Goal: Information Seeking & Learning: Learn about a topic

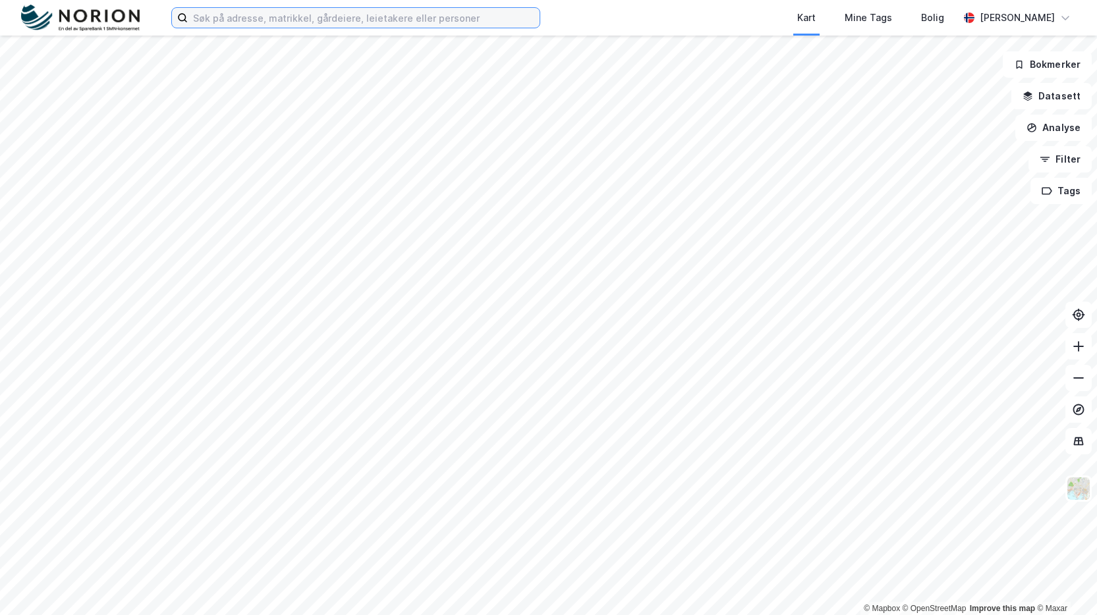
click at [237, 21] on input at bounding box center [364, 18] width 352 height 20
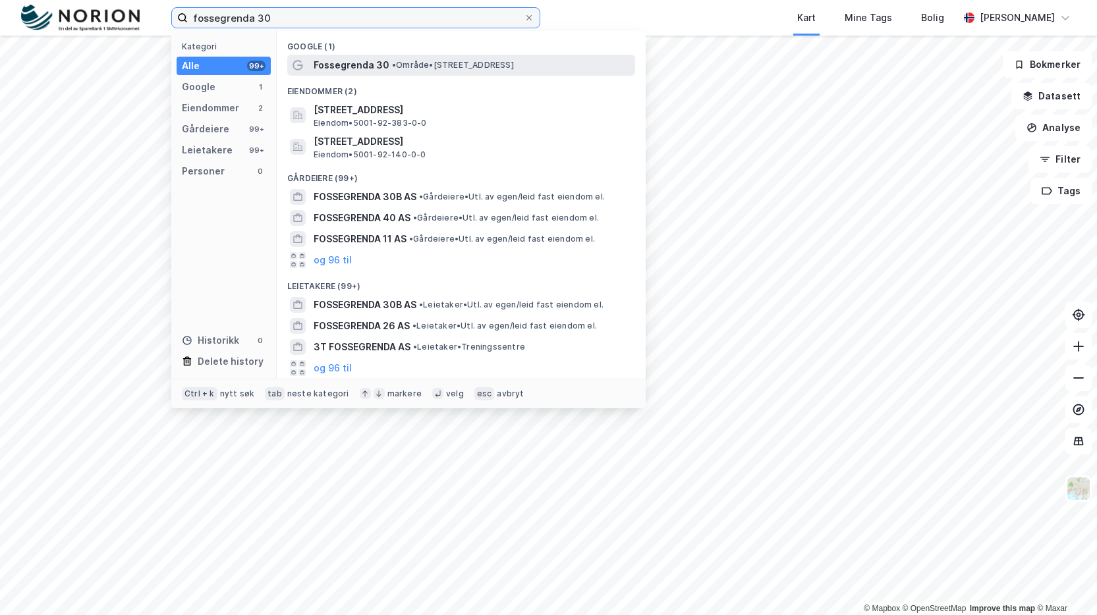
type input "fossegrenda 30"
click at [400, 73] on div "Fossegrenda 30 • Område • [STREET_ADDRESS]" at bounding box center [461, 65] width 348 height 21
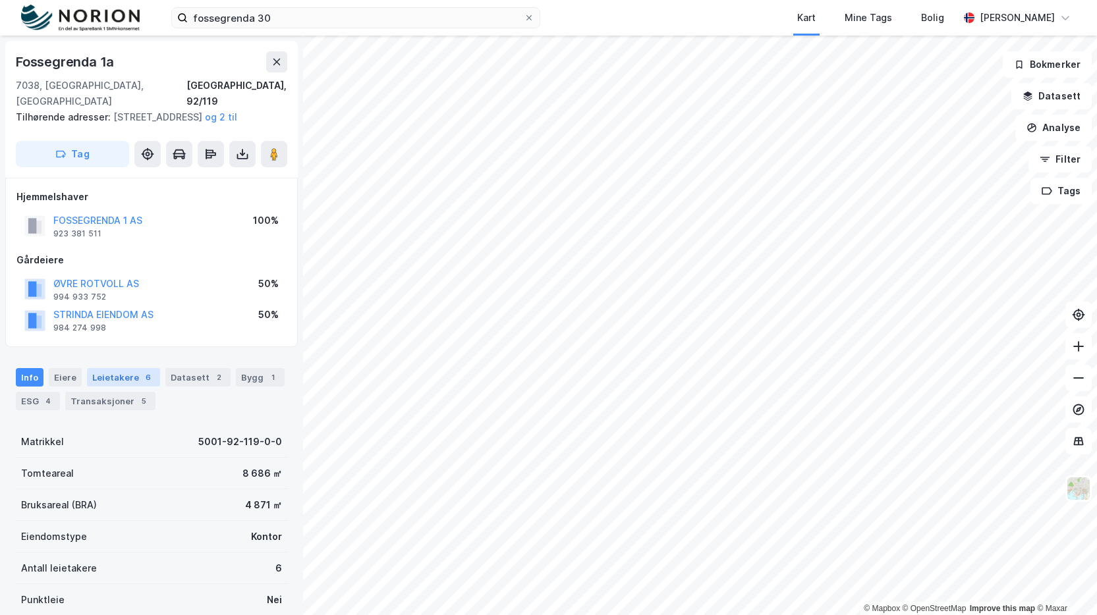
click at [116, 381] on div "Leietakere 6" at bounding box center [123, 377] width 73 height 18
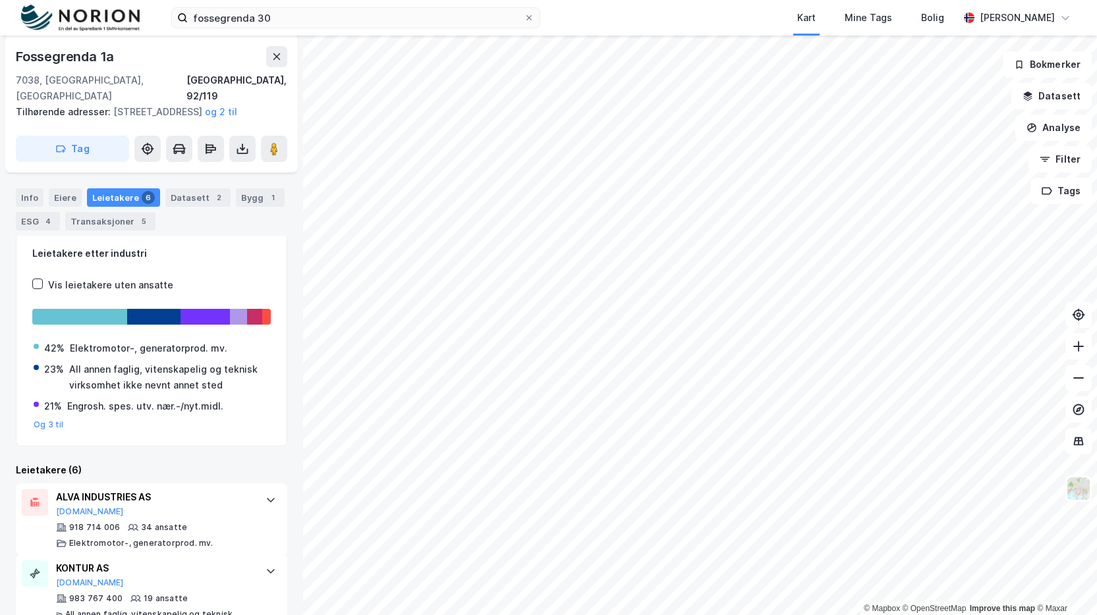
scroll to position [198, 0]
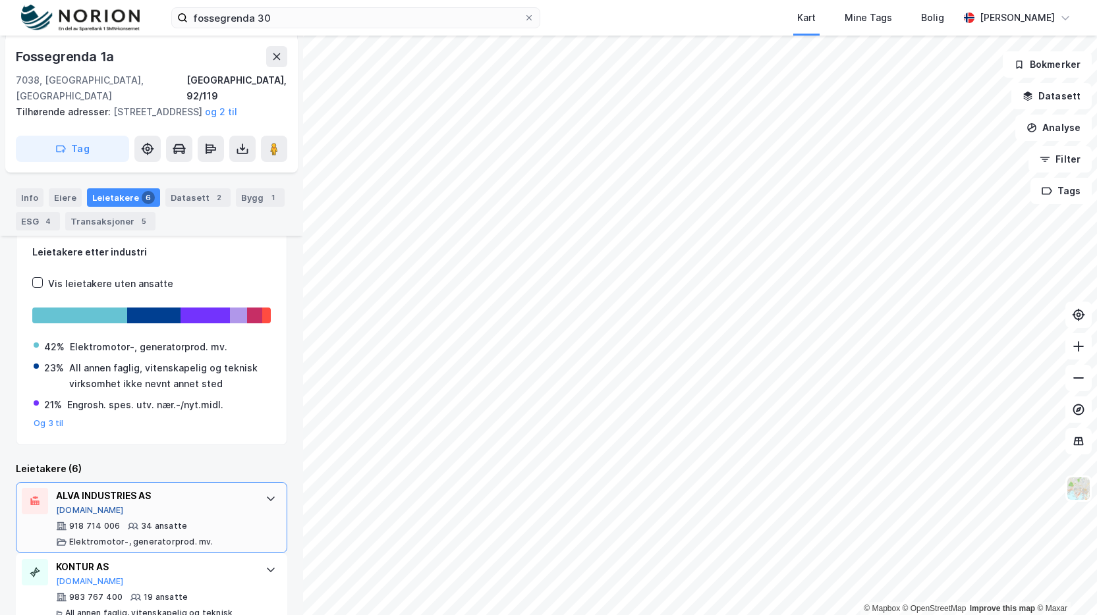
click at [70, 509] on button "[DOMAIN_NAME]" at bounding box center [90, 510] width 68 height 11
